Goal: Communication & Community: Answer question/provide support

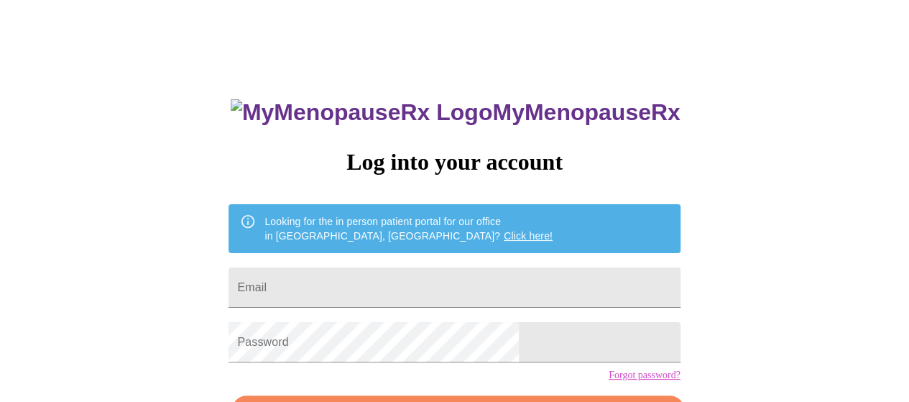
scroll to position [105, 0]
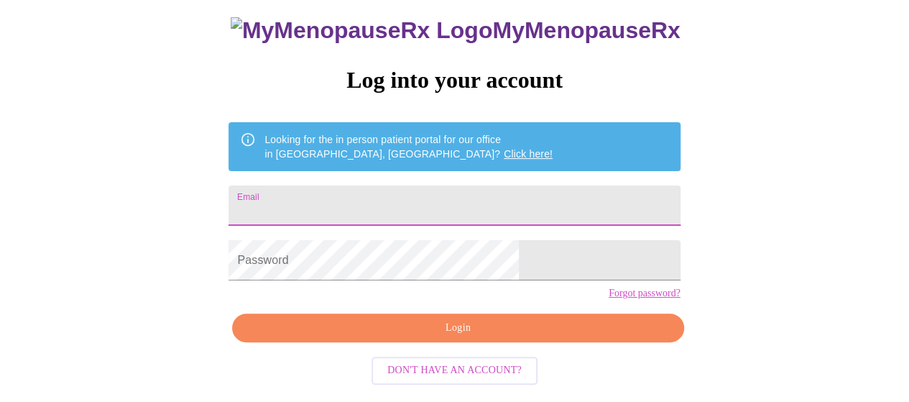
click at [419, 185] on input "Email" at bounding box center [453, 205] width 451 height 40
type input "[EMAIL_ADDRESS][DOMAIN_NAME]"
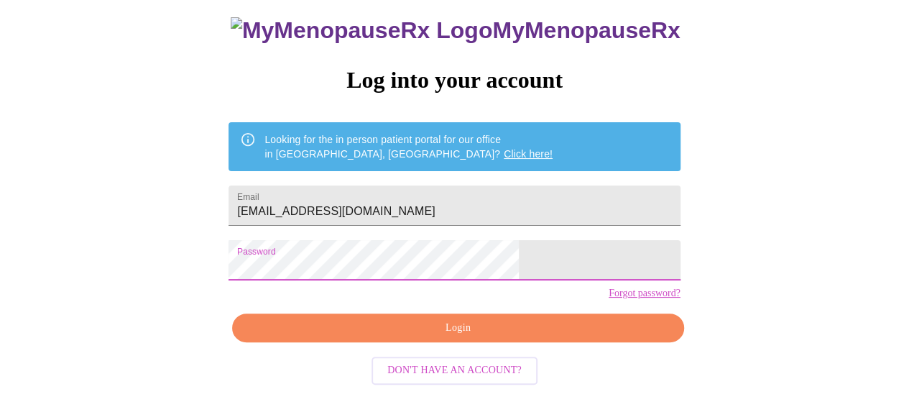
click at [428, 336] on span "Login" at bounding box center [458, 328] width 418 height 18
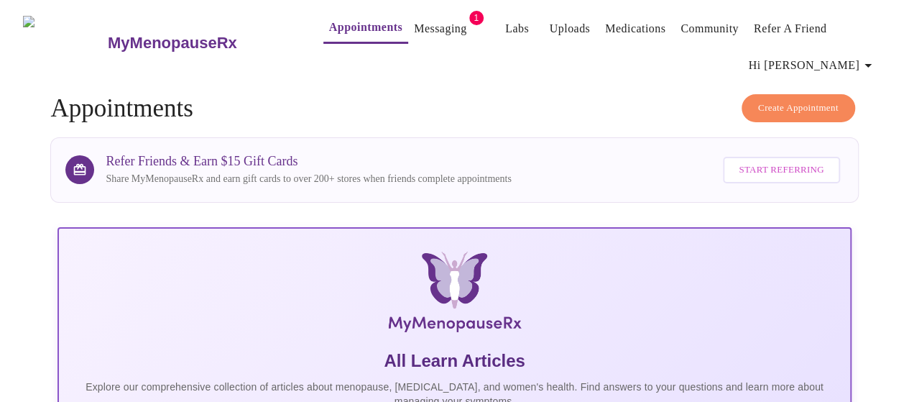
click at [425, 22] on link "Messaging" at bounding box center [440, 29] width 52 height 20
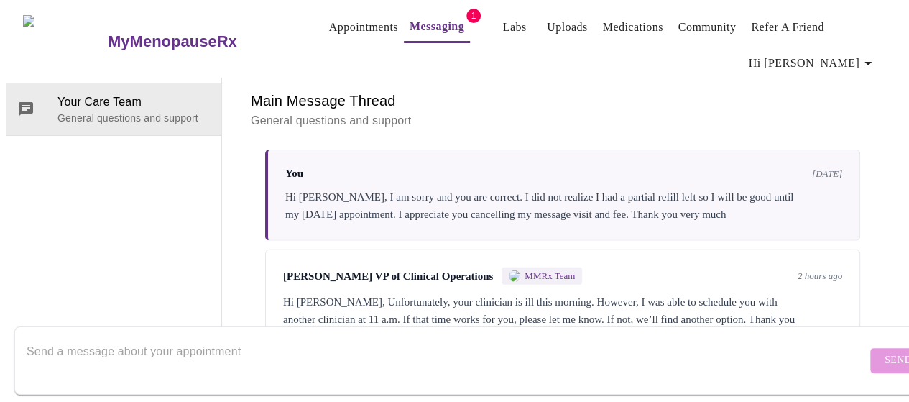
scroll to position [1974, 0]
click at [183, 343] on textarea "Send a message about your appointment" at bounding box center [447, 360] width 840 height 46
type textarea "Good morning, 11 am works"
click at [884, 351] on span "Send" at bounding box center [897, 360] width 27 height 18
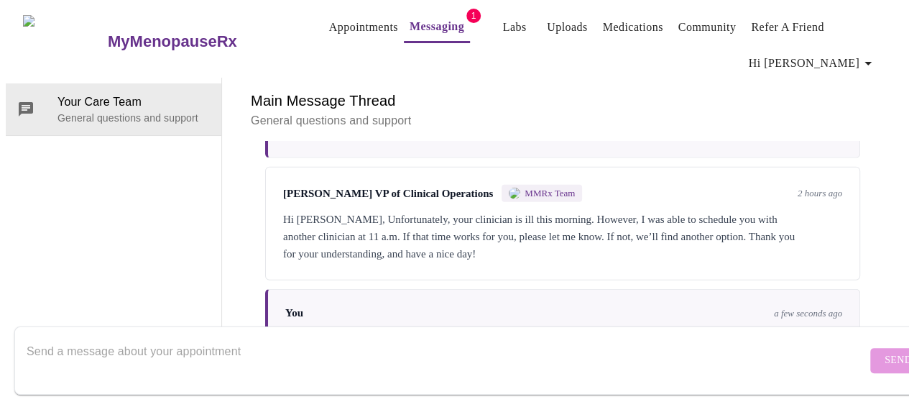
scroll to position [0, 0]
click at [410, 22] on link "Messaging" at bounding box center [437, 27] width 55 height 20
click at [348, 17] on link "Appointments" at bounding box center [363, 27] width 69 height 20
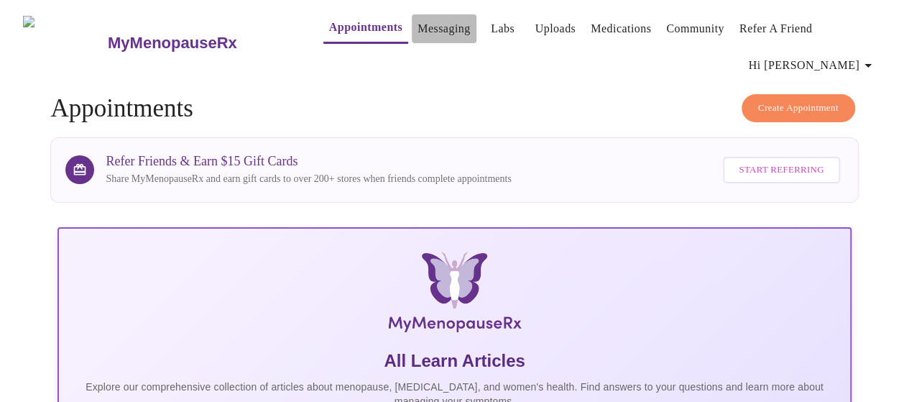
click at [418, 34] on link "Messaging" at bounding box center [443, 29] width 52 height 20
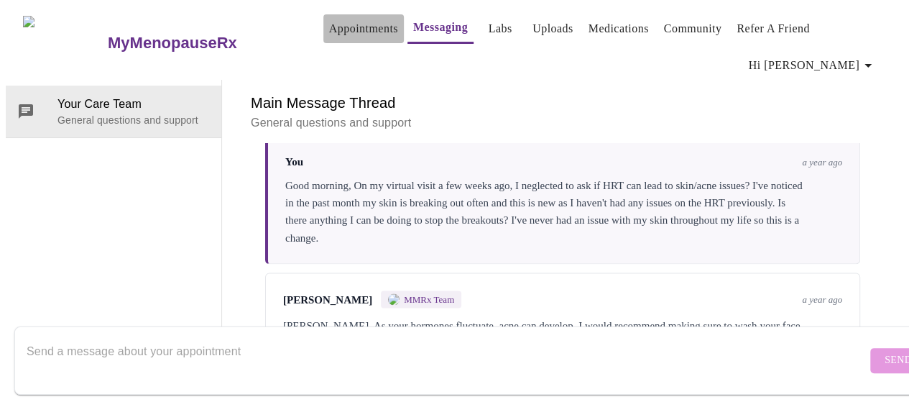
click at [329, 27] on link "Appointments" at bounding box center [363, 29] width 69 height 20
